Goal: Task Accomplishment & Management: Manage account settings

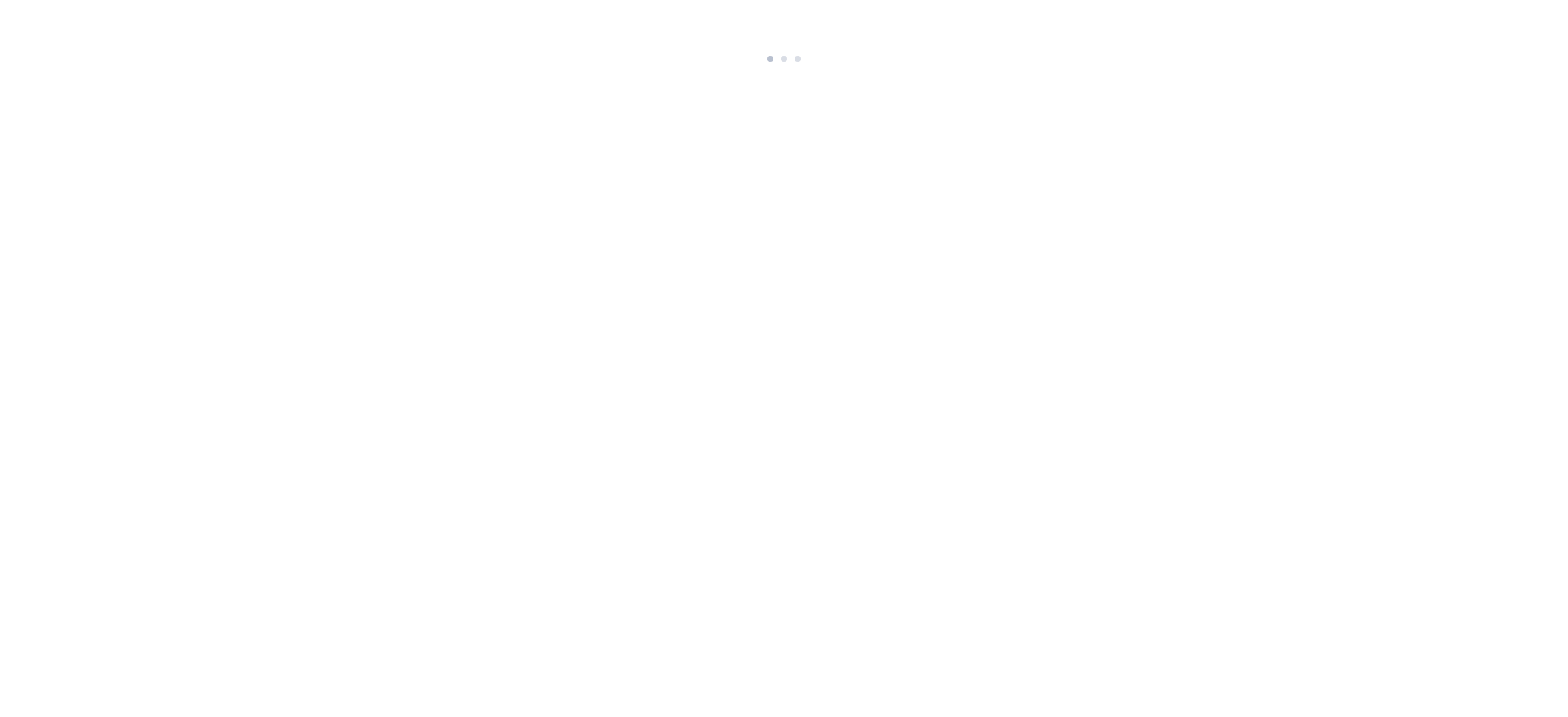
click at [1481, 68] on html at bounding box center [784, 34] width 1568 height 68
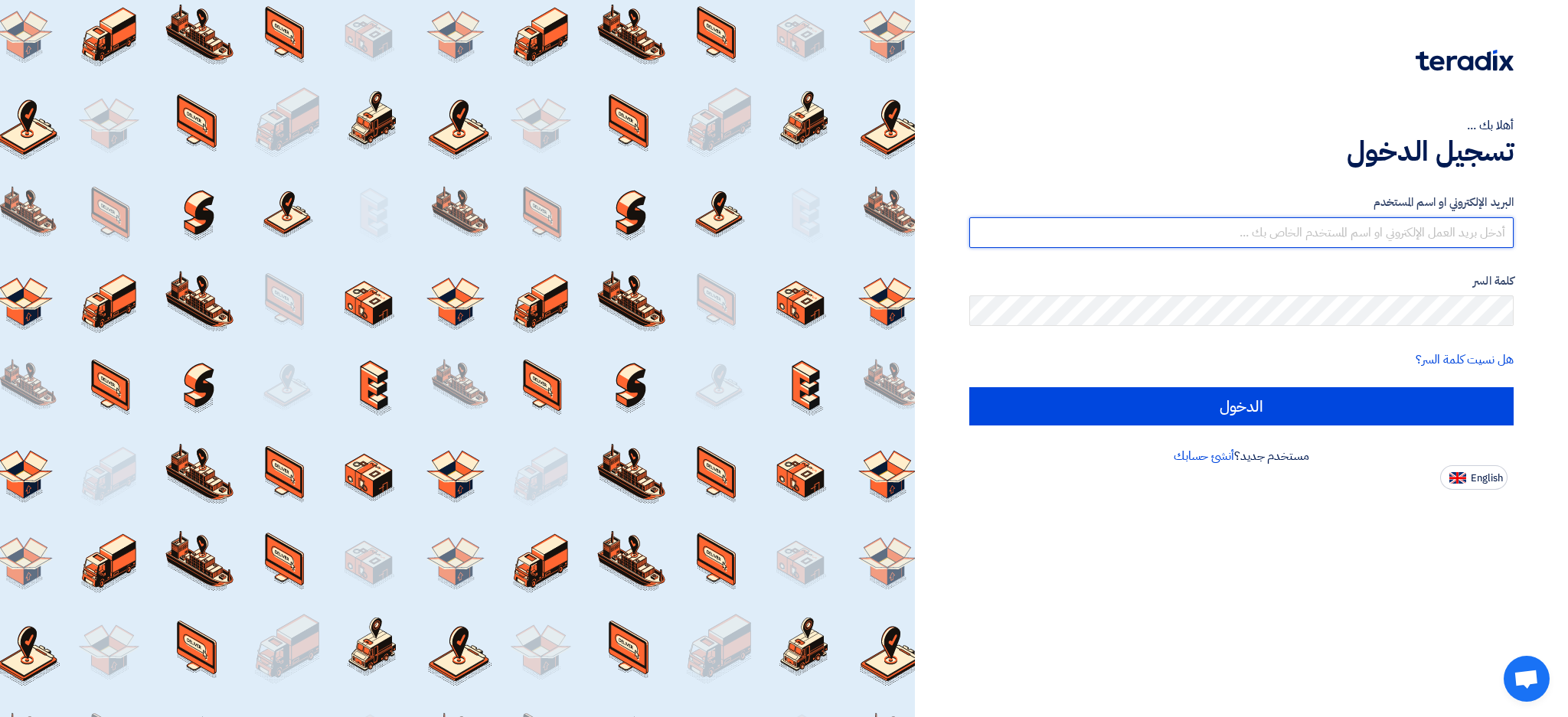
type input "[EMAIL_ADDRESS][DOMAIN_NAME]"
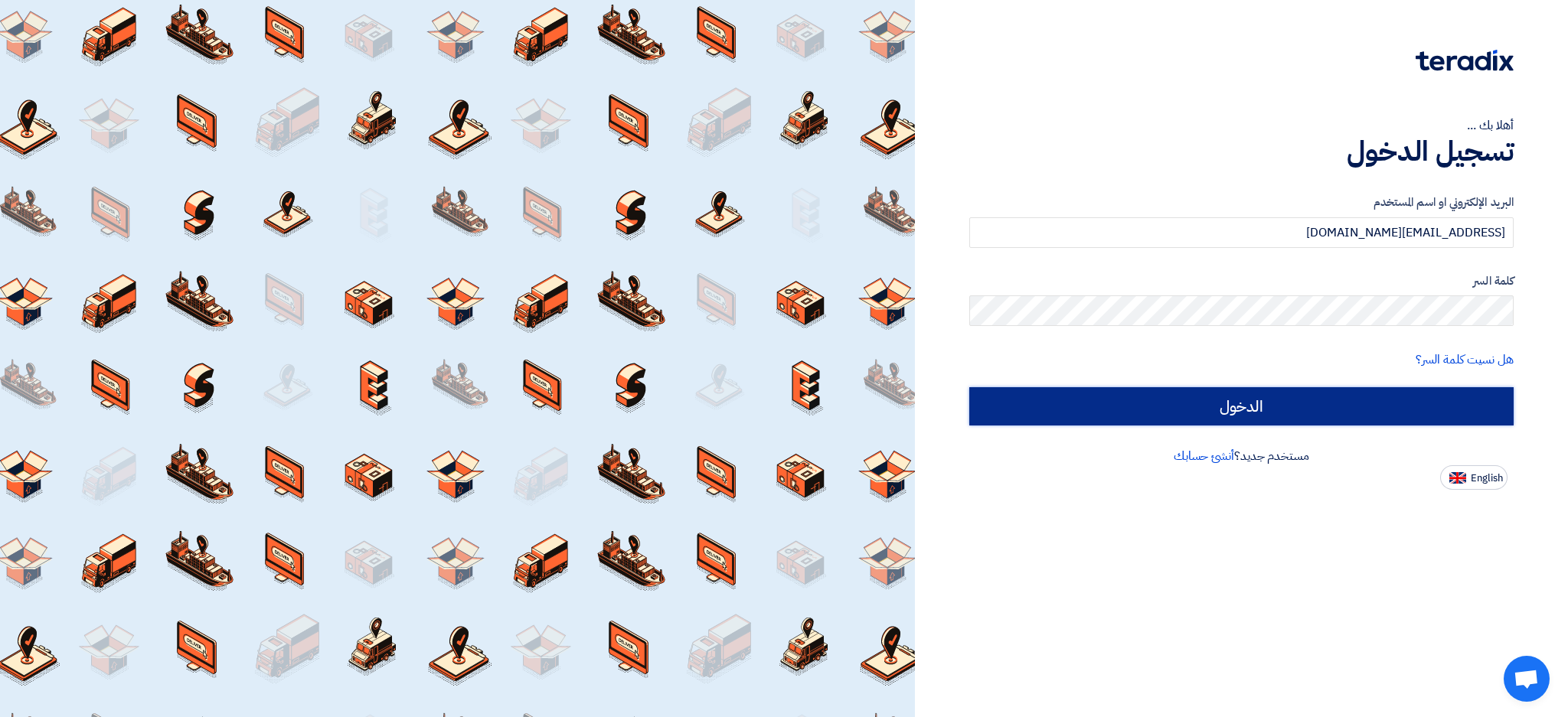
click at [1316, 387] on input "الدخول" at bounding box center [1242, 406] width 544 height 38
